Goal: Find specific page/section: Find specific page/section

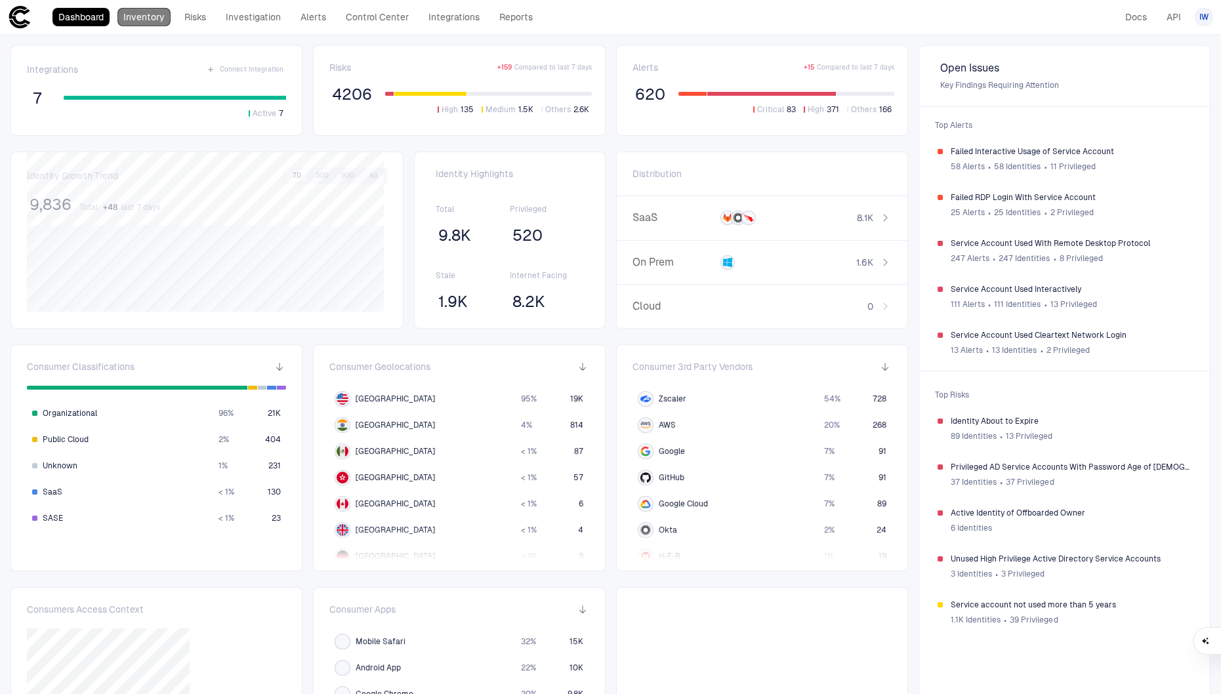
click at [163, 25] on link "Inventory" at bounding box center [143, 17] width 53 height 18
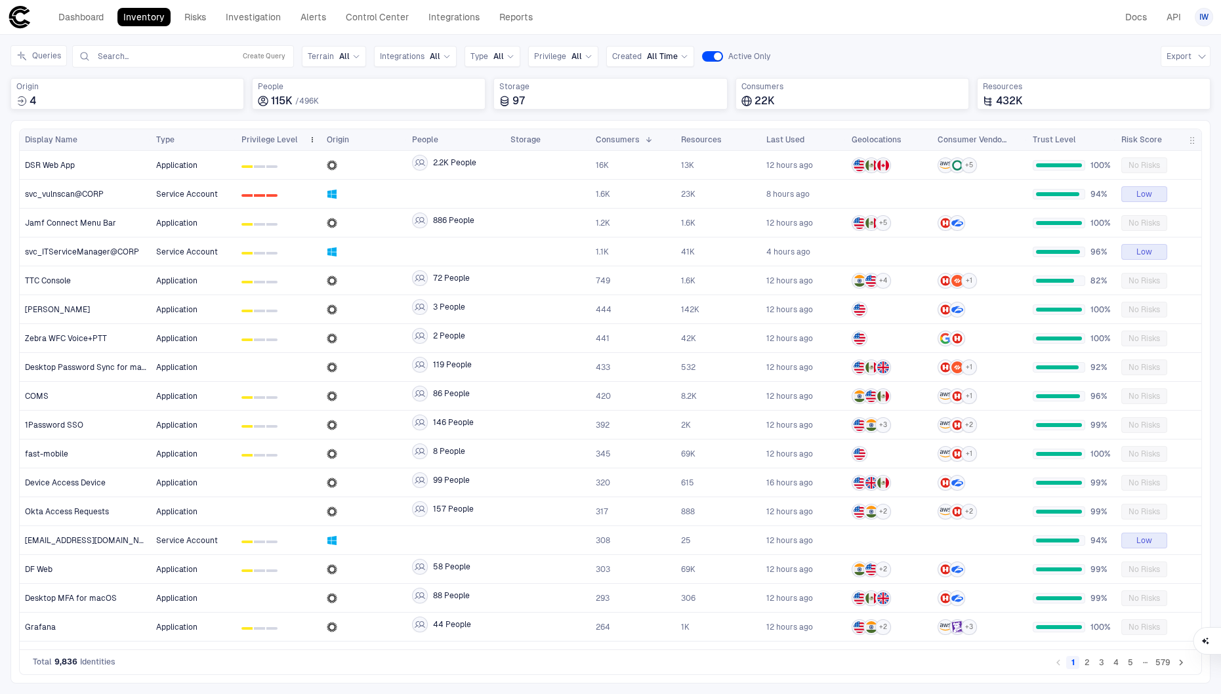
click at [275, 131] on div "Privilege Level" at bounding box center [278, 139] width 75 height 21
click at [276, 135] on span "Privilege Level" at bounding box center [269, 139] width 56 height 10
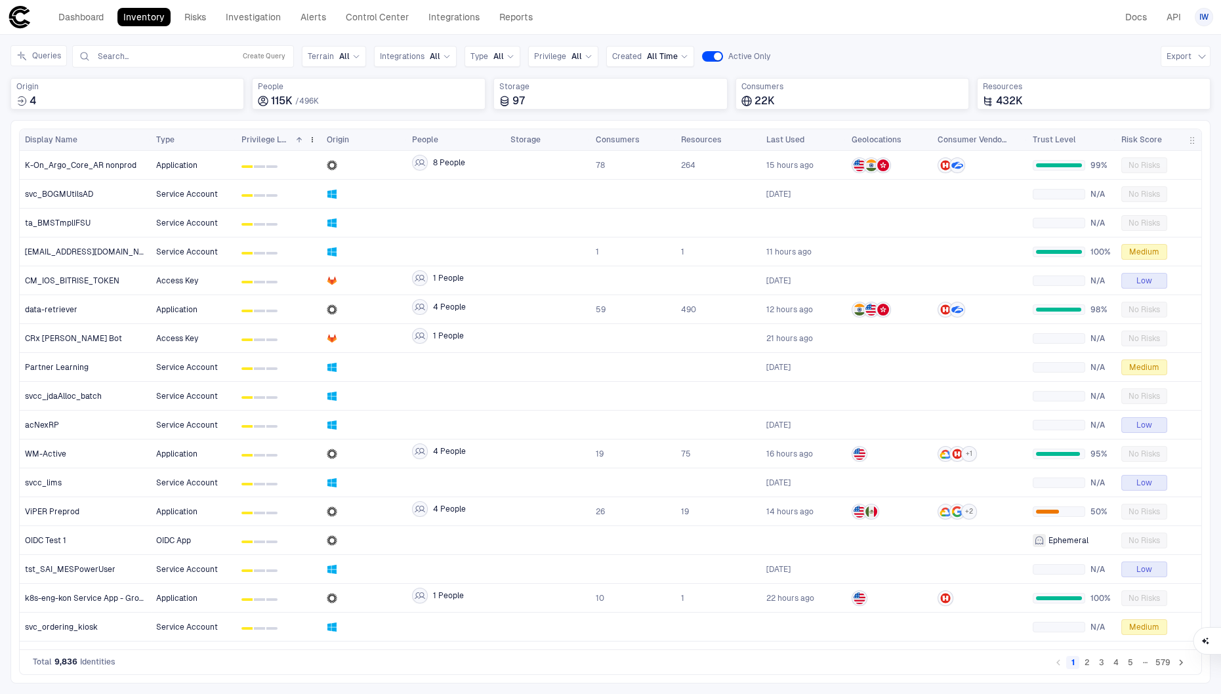
click at [265, 133] on div "Privilege Level 1" at bounding box center [272, 140] width 62 height 14
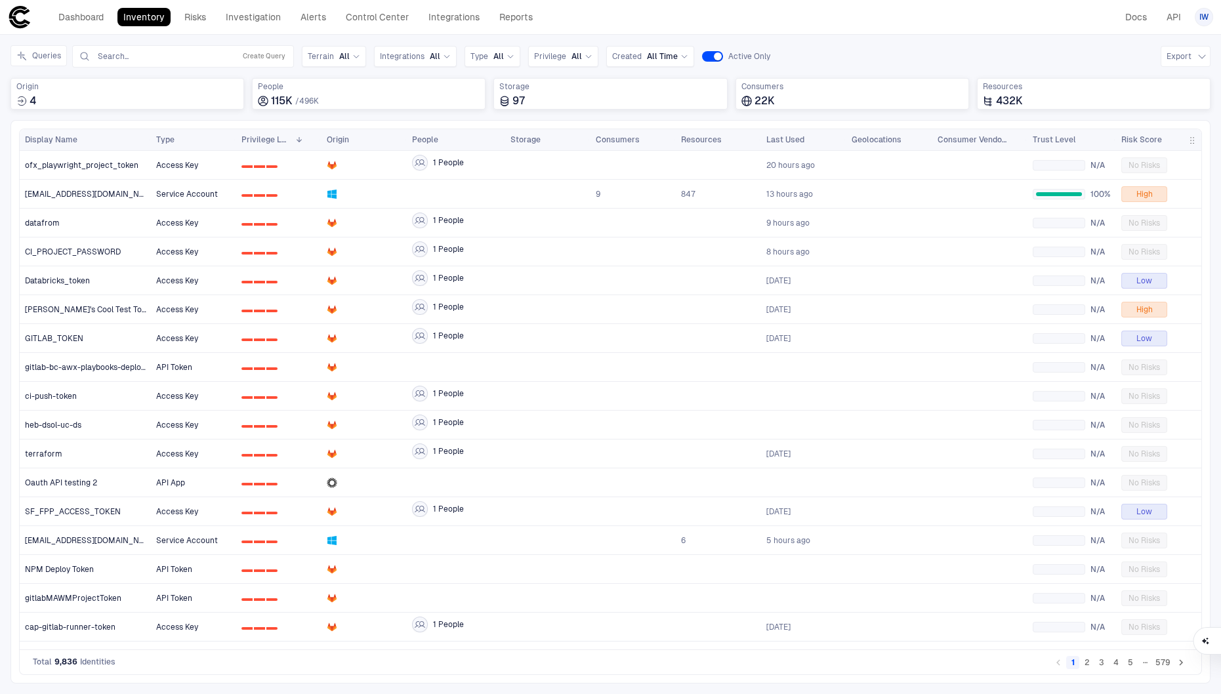
click at [1145, 142] on span "Risk Score" at bounding box center [1141, 139] width 41 height 10
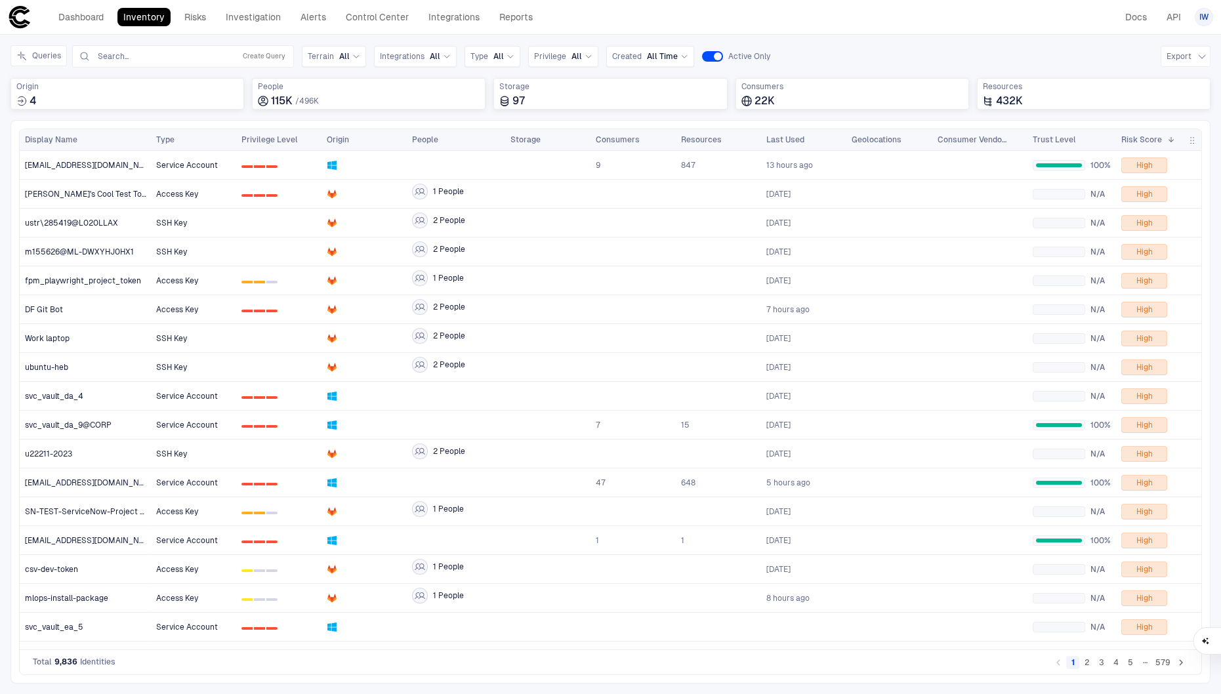
click at [1145, 141] on span "Risk Score" at bounding box center [1141, 139] width 41 height 10
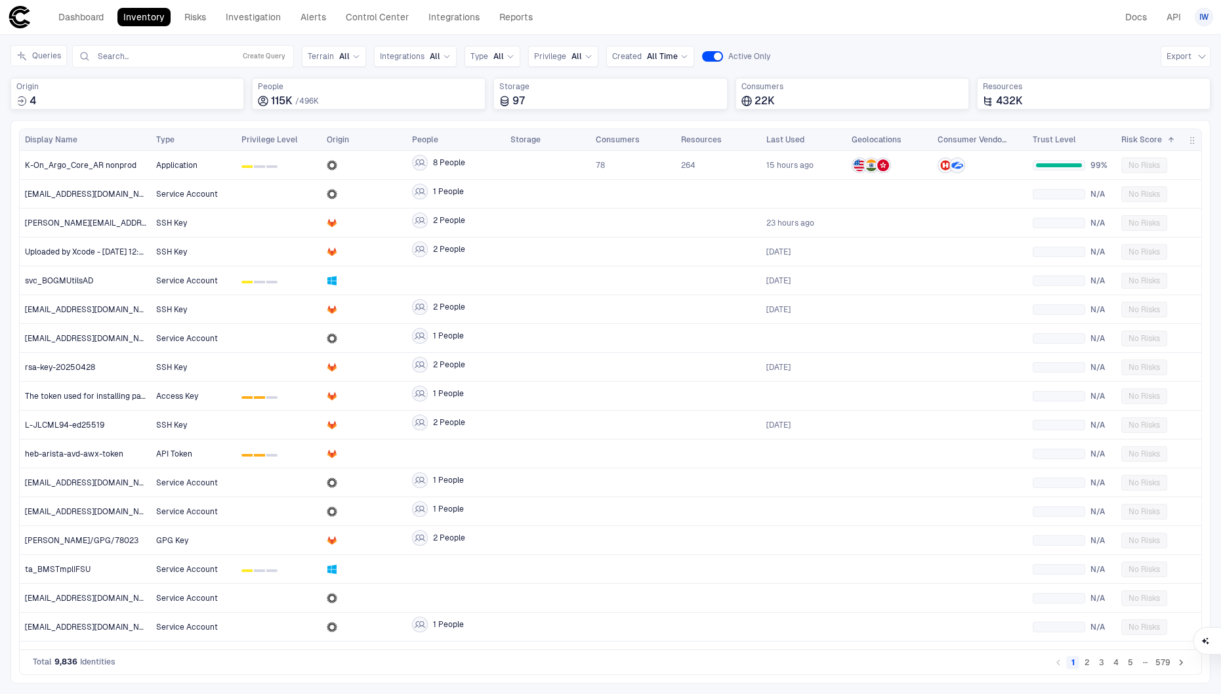
click at [1147, 140] on span "Risk Score" at bounding box center [1141, 139] width 41 height 10
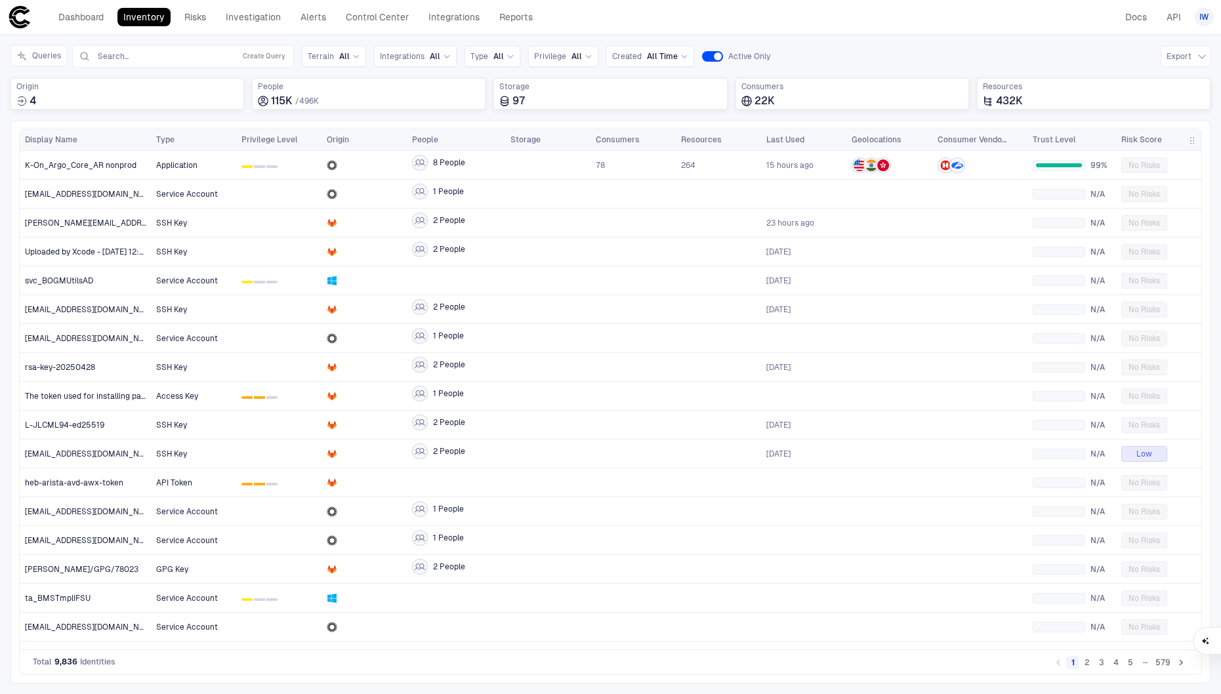
click at [1147, 140] on span "Risk Score" at bounding box center [1141, 139] width 41 height 10
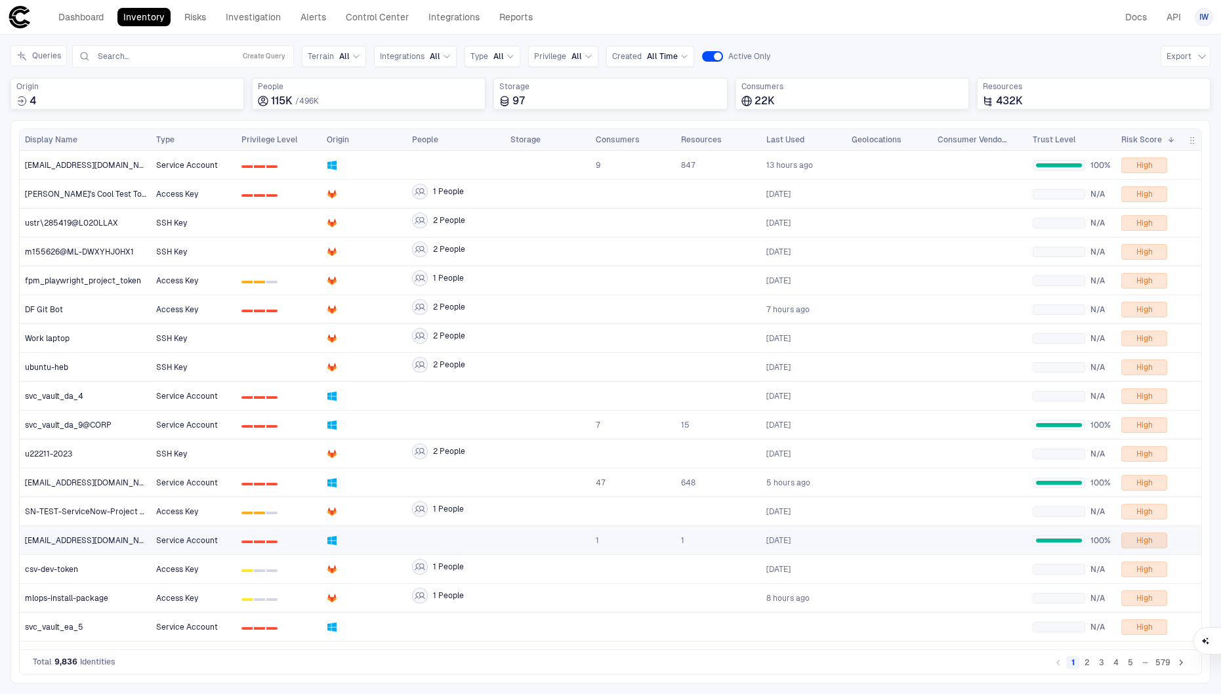
click at [1088, 665] on button "2" at bounding box center [1087, 662] width 13 height 13
